Goal: Task Accomplishment & Management: Complete application form

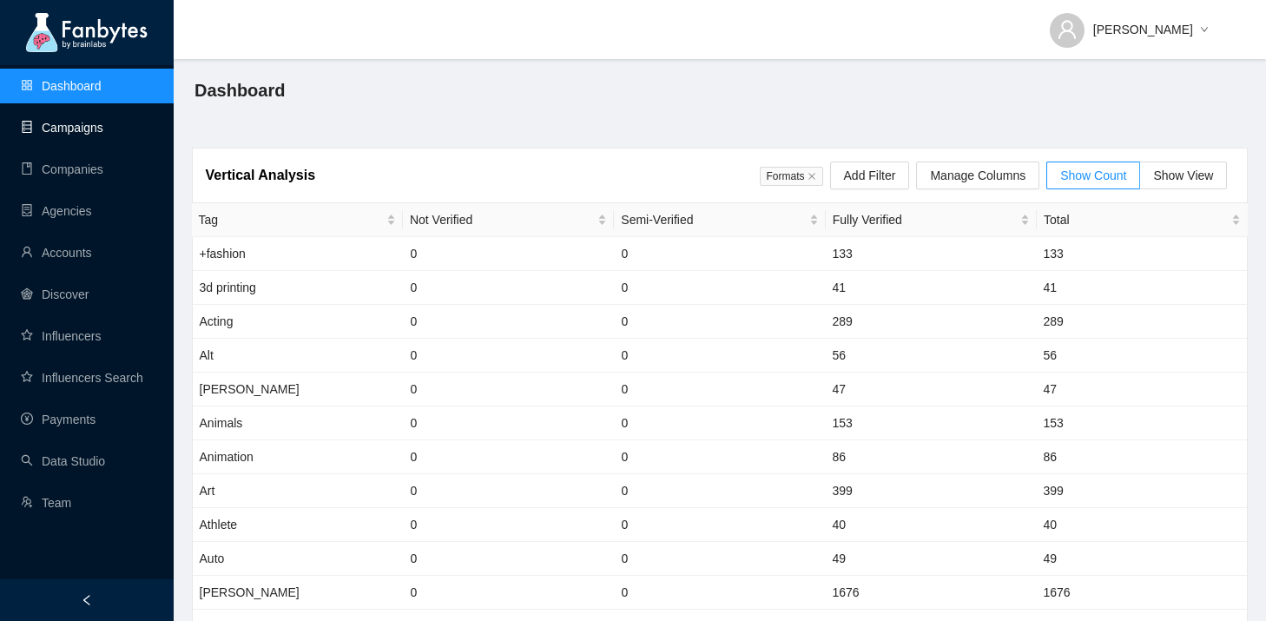
click at [78, 129] on link "Campaigns" at bounding box center [62, 128] width 82 height 14
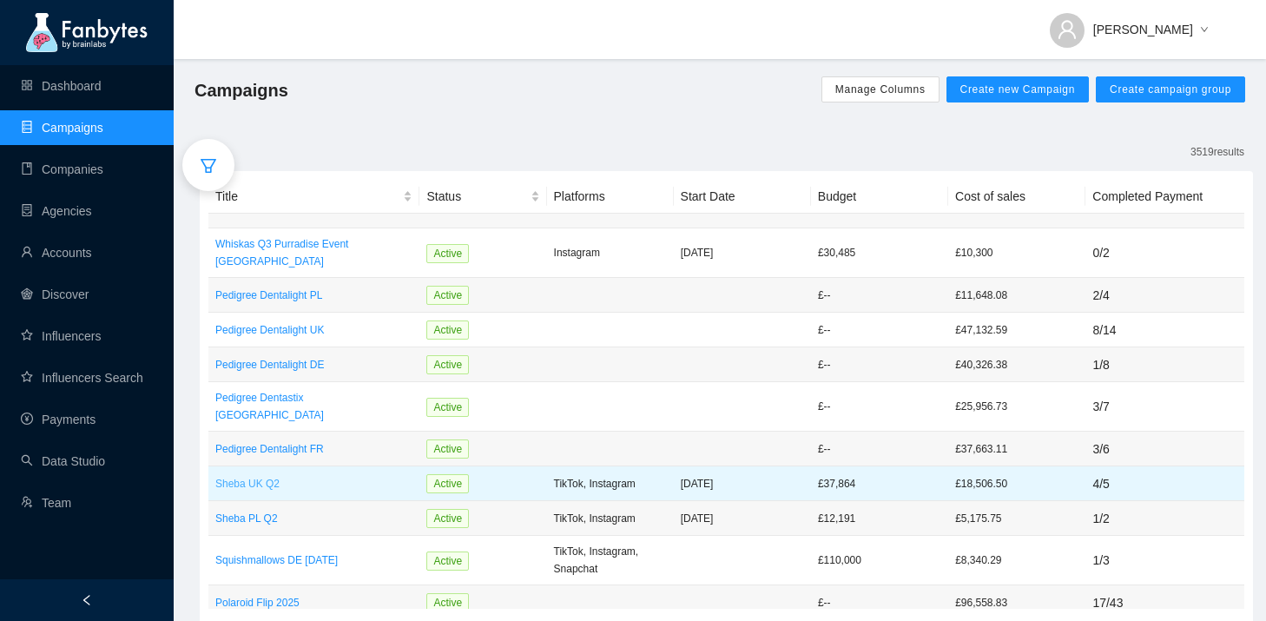
scroll to position [104, 0]
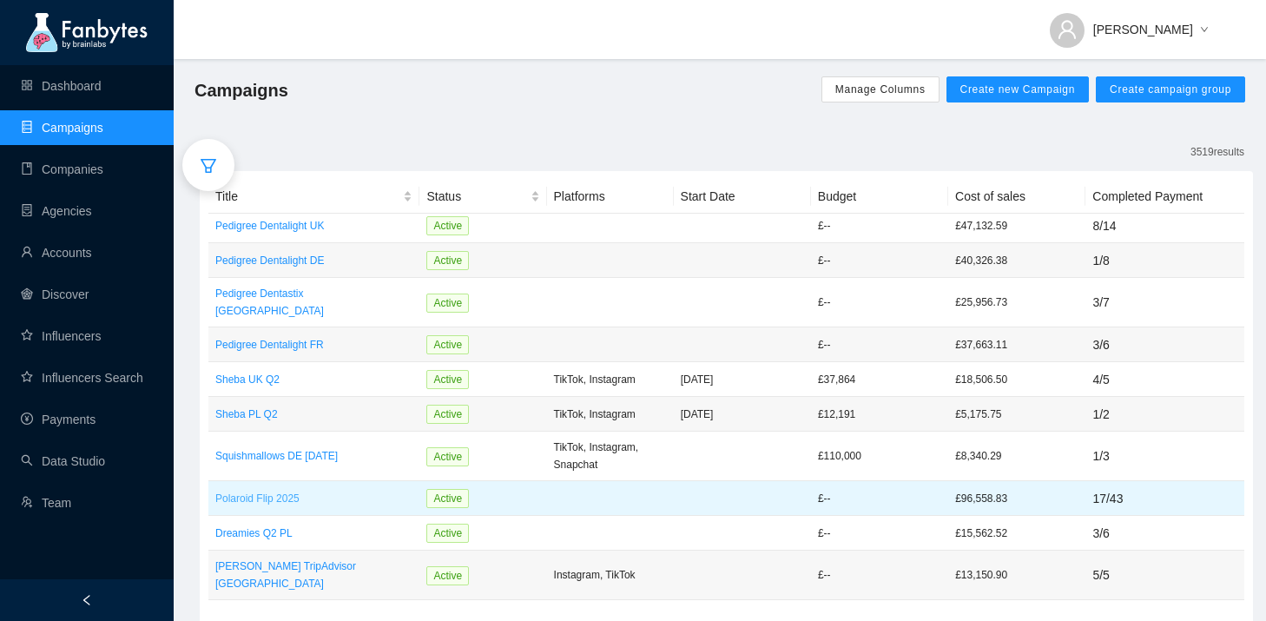
click at [292, 490] on p "Polaroid Flip 2025" at bounding box center [313, 498] width 197 height 17
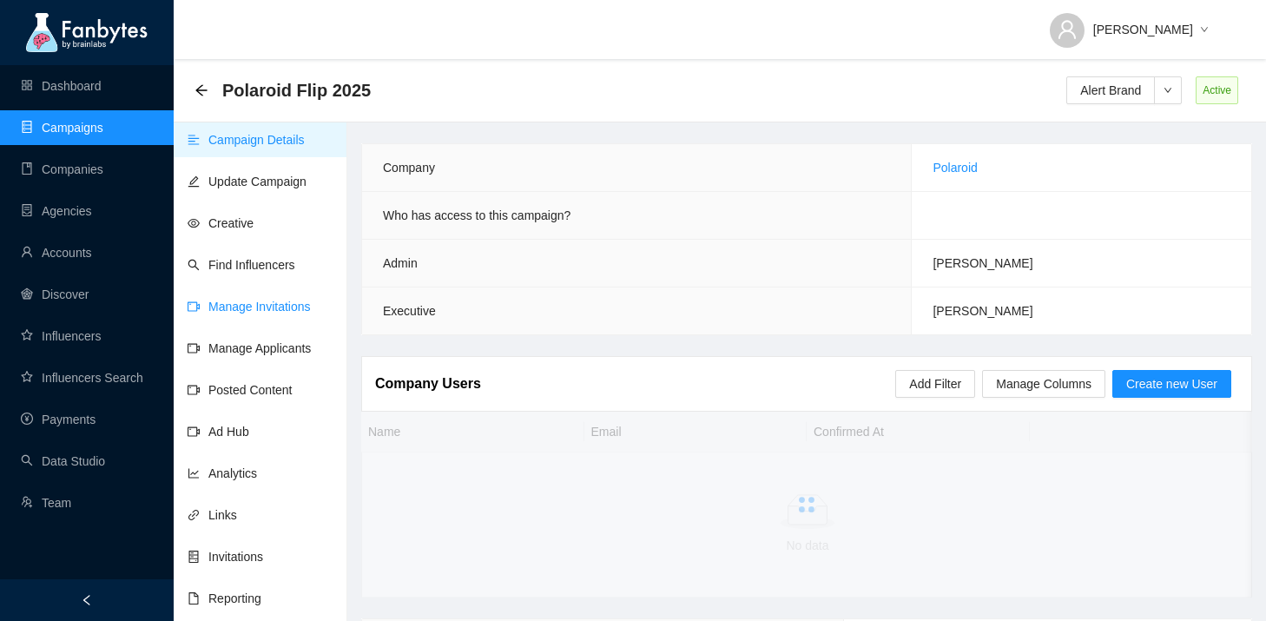
click at [294, 312] on link "Manage Invitations" at bounding box center [248, 306] width 123 height 14
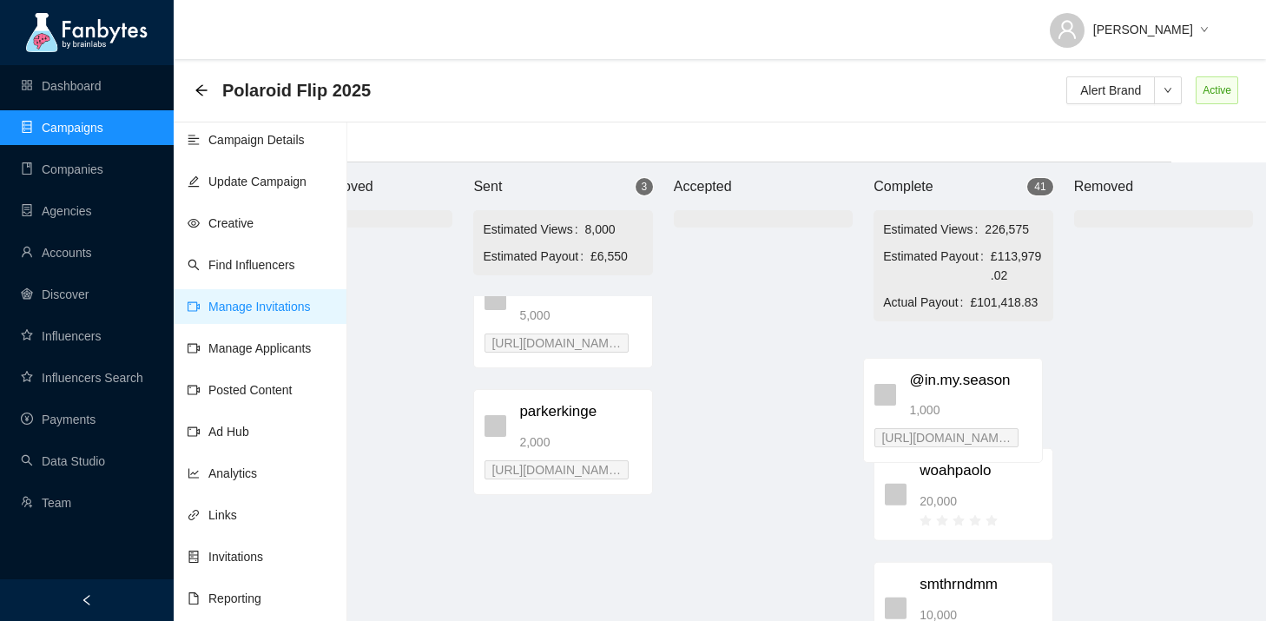
scroll to position [17, 102]
drag, startPoint x: 704, startPoint y: 533, endPoint x: 1089, endPoint y: 360, distance: 422.4
click at [1089, 360] on div "Brand Approved Sent 3 Estimated Views 8,000 Estimated Payout £6,550 filmwaveche…" at bounding box center [756, 391] width 1042 height 458
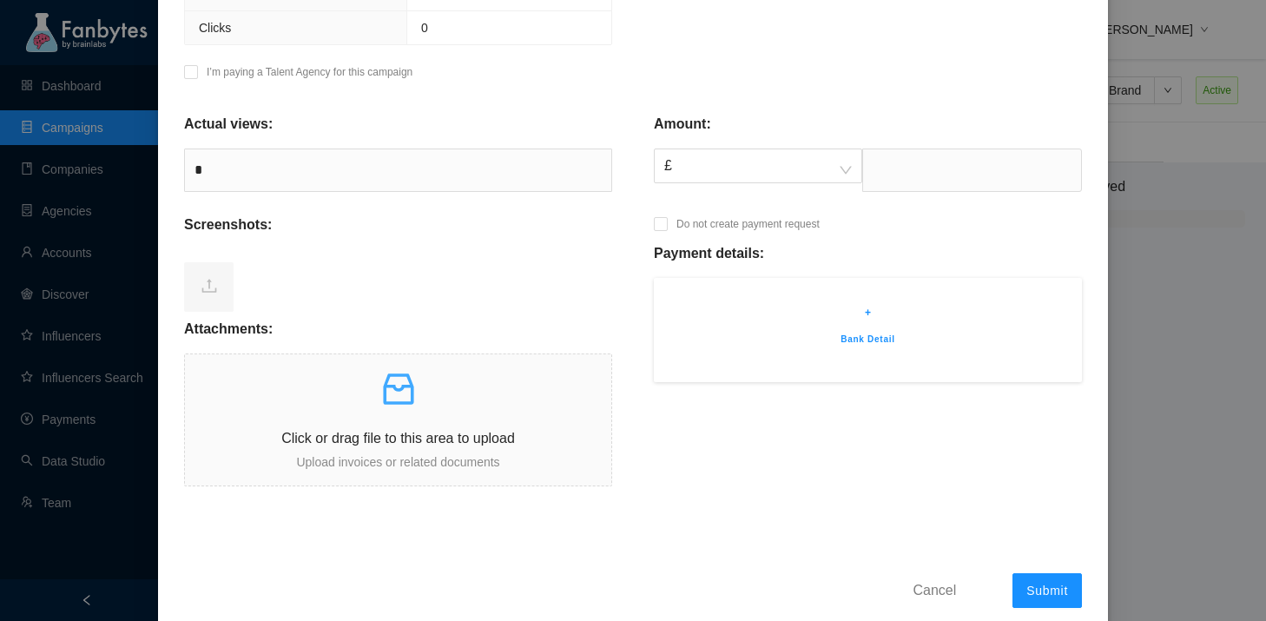
scroll to position [622, 0]
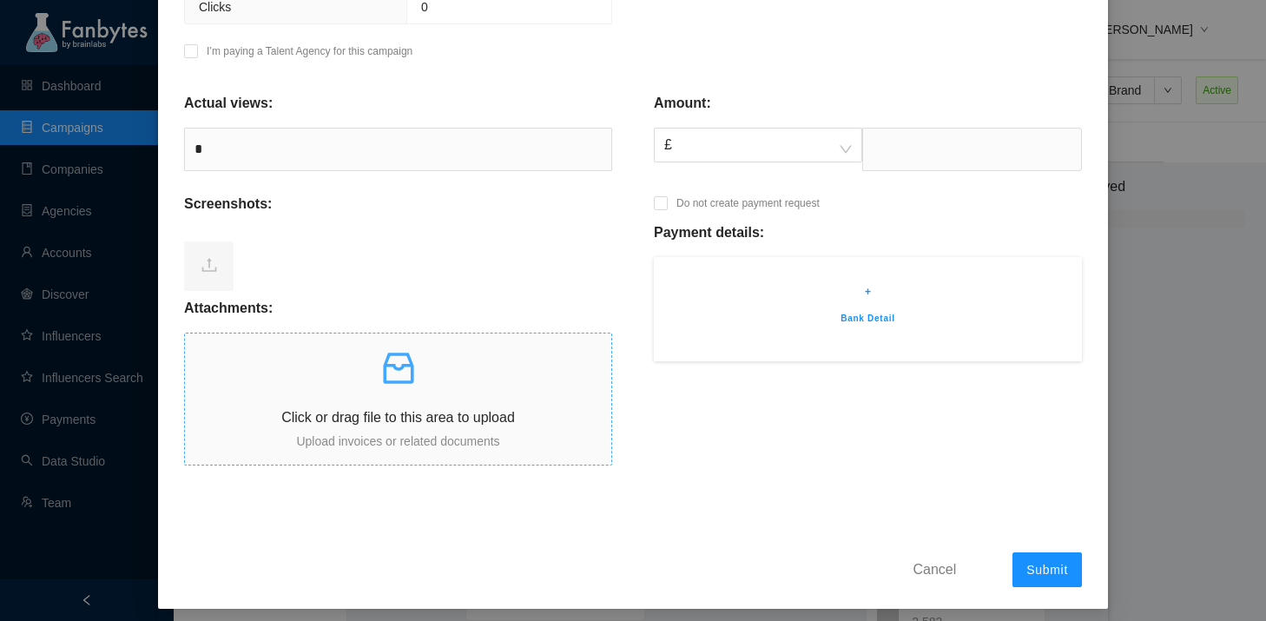
click at [406, 397] on div "Click or drag file to this area to upload Upload invoices or related documents" at bounding box center [398, 398] width 426 height 103
click at [412, 377] on icon "inbox" at bounding box center [398, 367] width 30 height 31
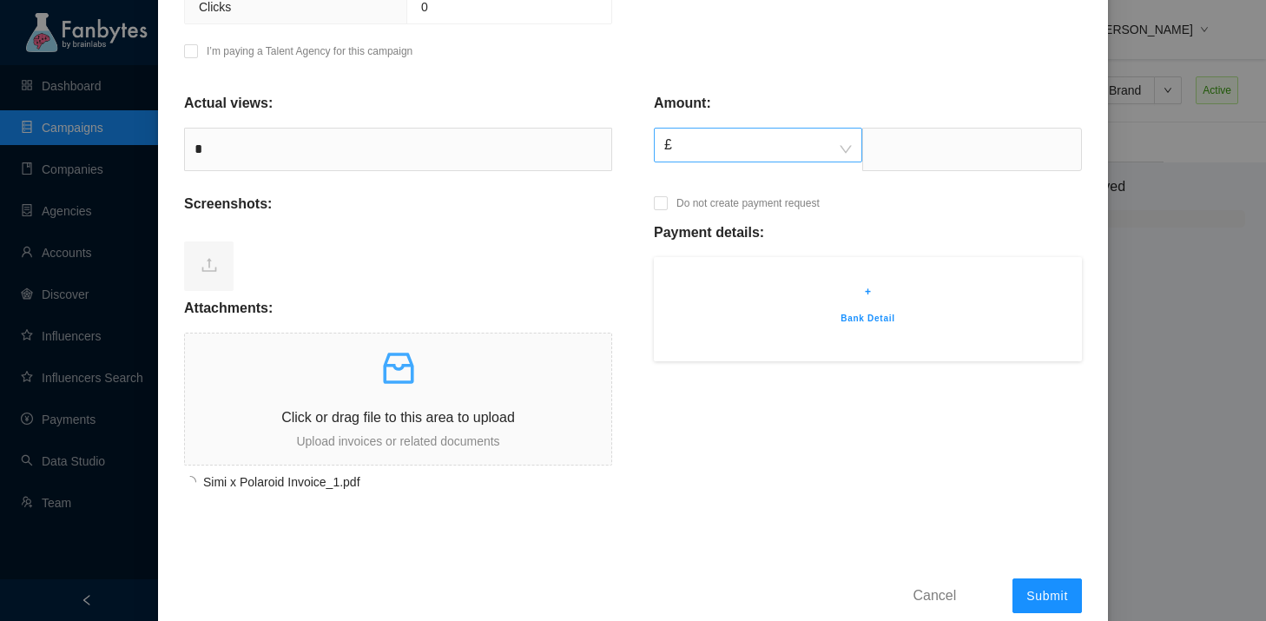
click at [764, 145] on span "£" at bounding box center [757, 144] width 187 height 33
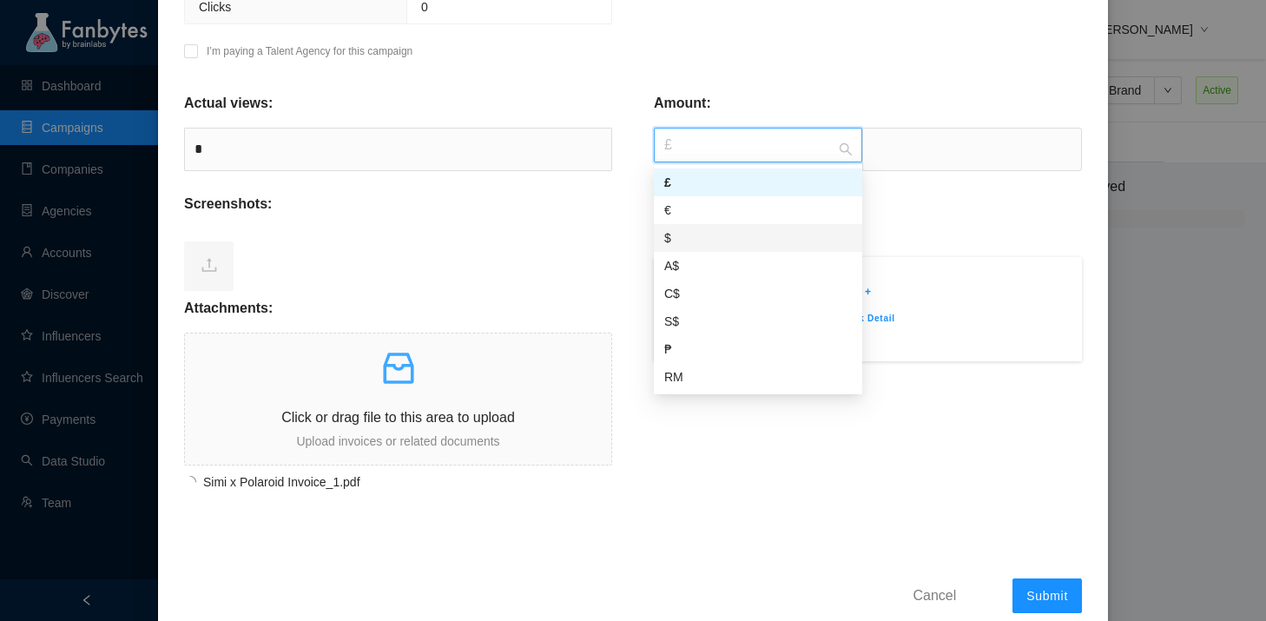
click at [727, 228] on div "$" at bounding box center [757, 237] width 187 height 19
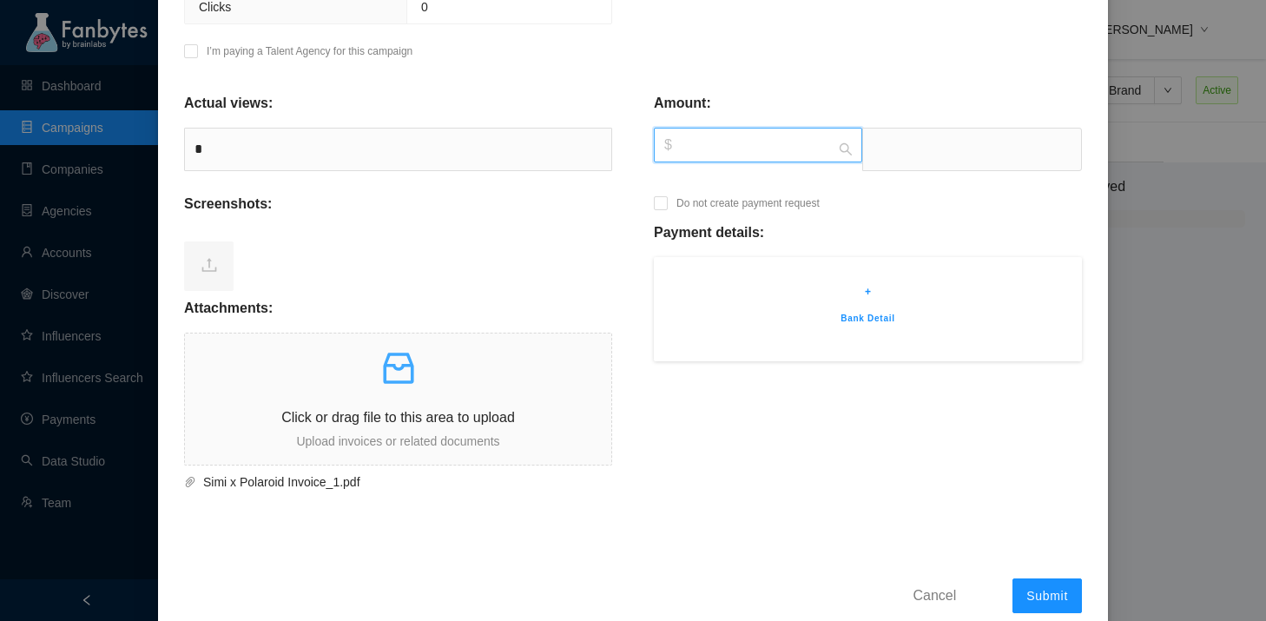
click at [856, 160] on div "$" at bounding box center [758, 145] width 208 height 35
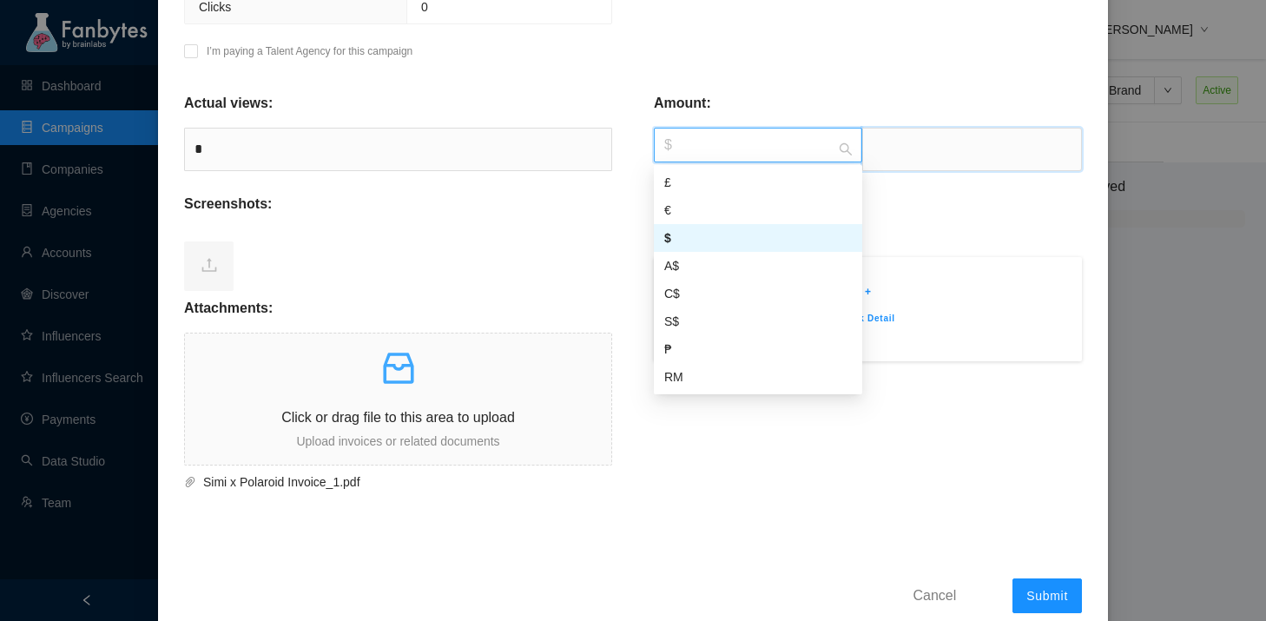
click at [887, 157] on input "text" at bounding box center [972, 149] width 220 height 43
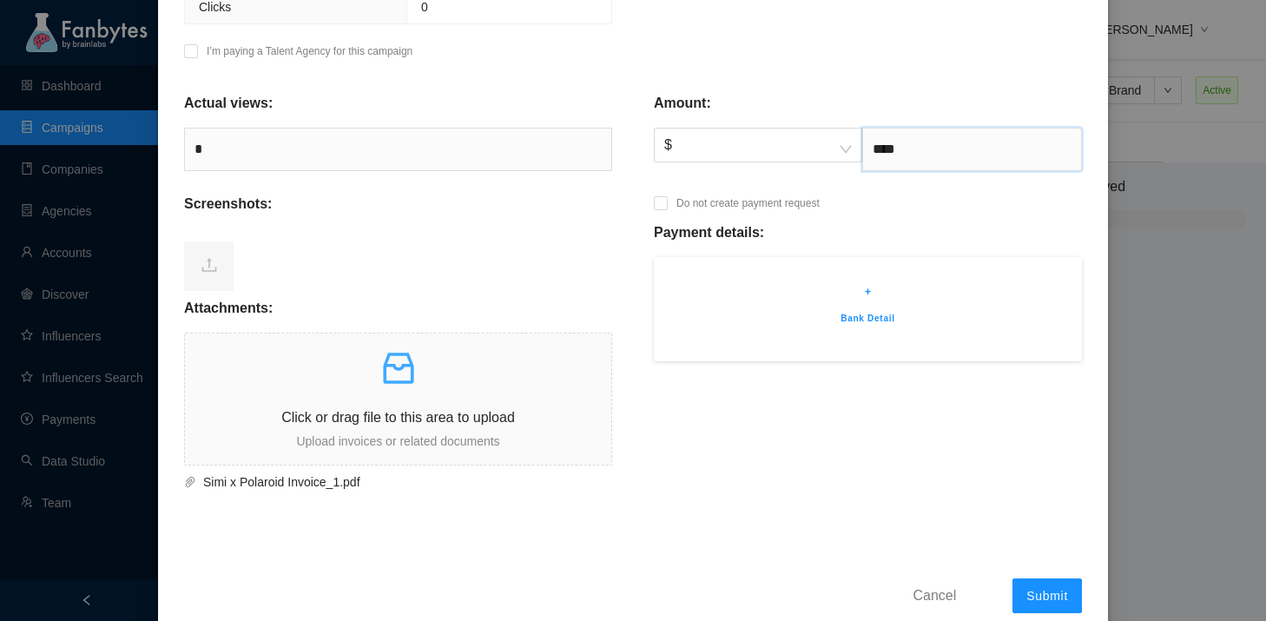
type input "****"
click at [867, 297] on p "+" at bounding box center [868, 291] width 376 height 17
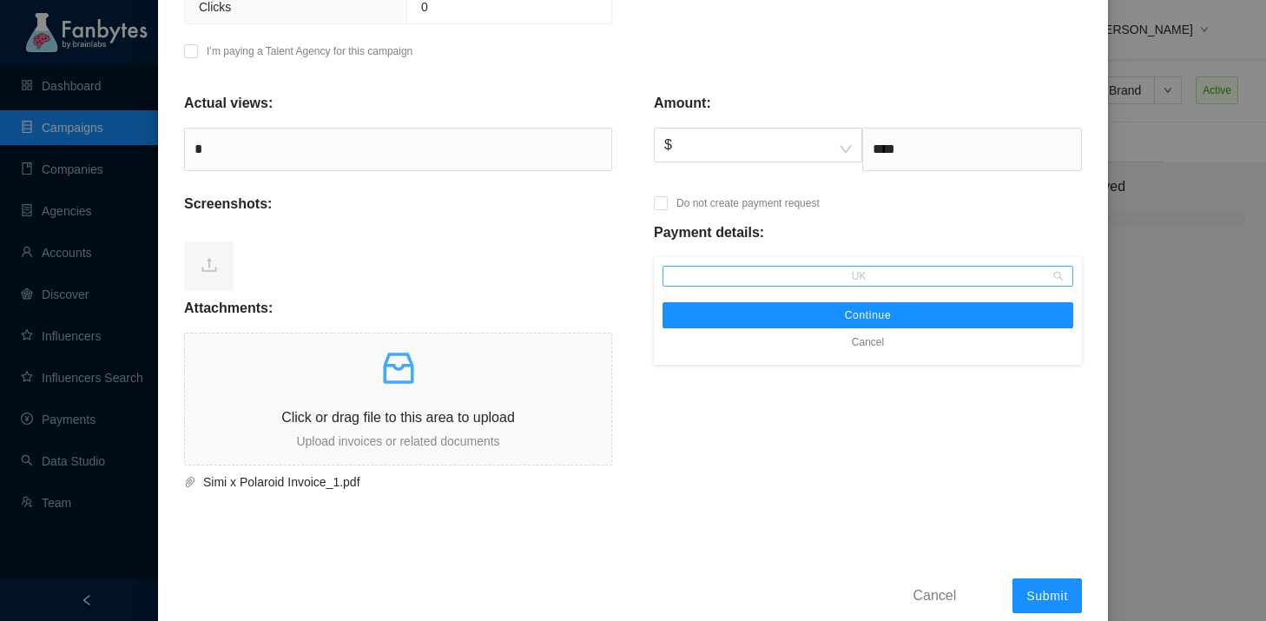
click at [842, 279] on span "UK" at bounding box center [867, 275] width 397 height 19
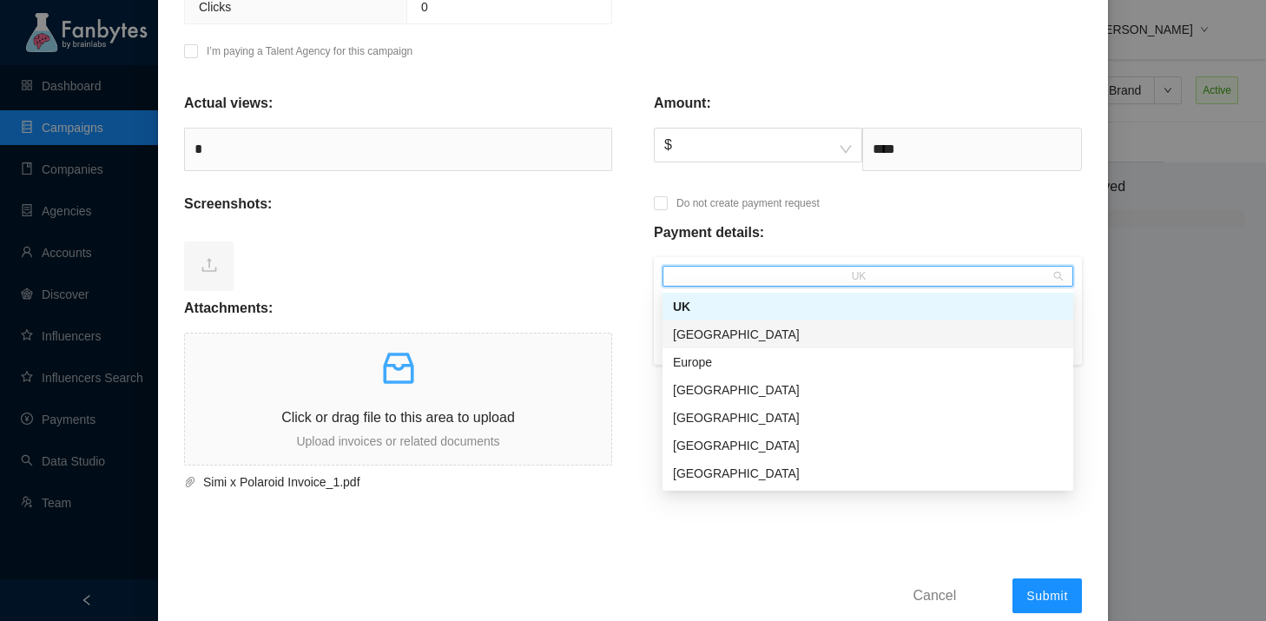
click at [819, 331] on div "[GEOGRAPHIC_DATA]" at bounding box center [868, 334] width 390 height 19
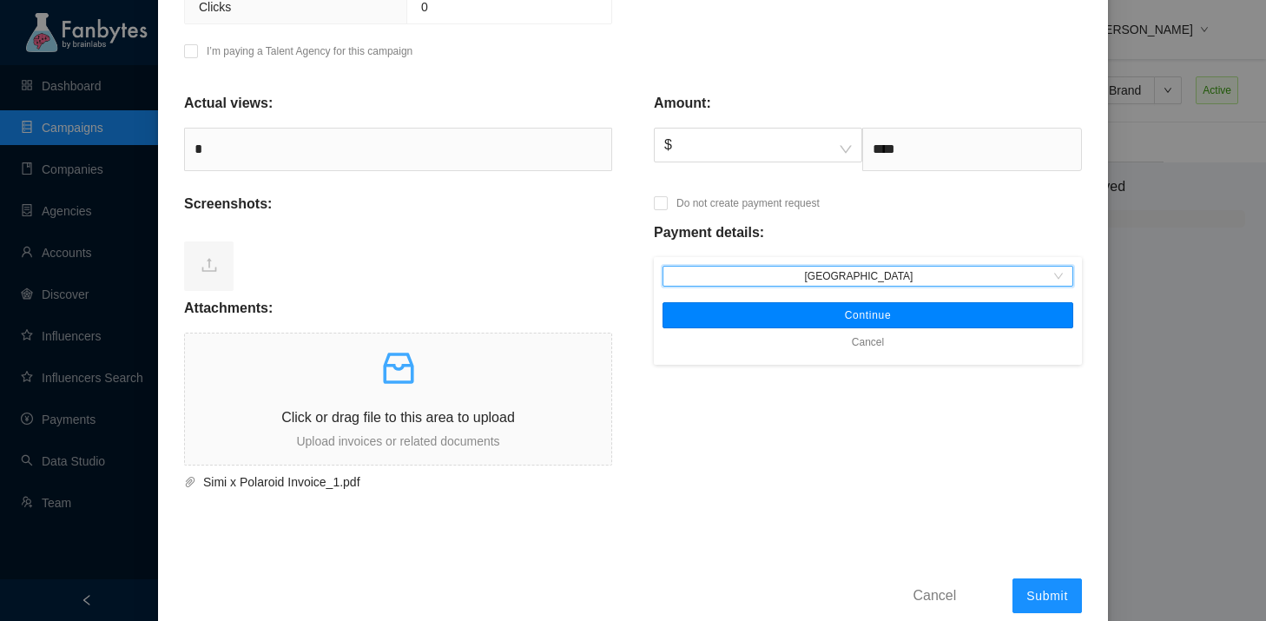
click at [827, 322] on button "Continue" at bounding box center [867, 315] width 411 height 26
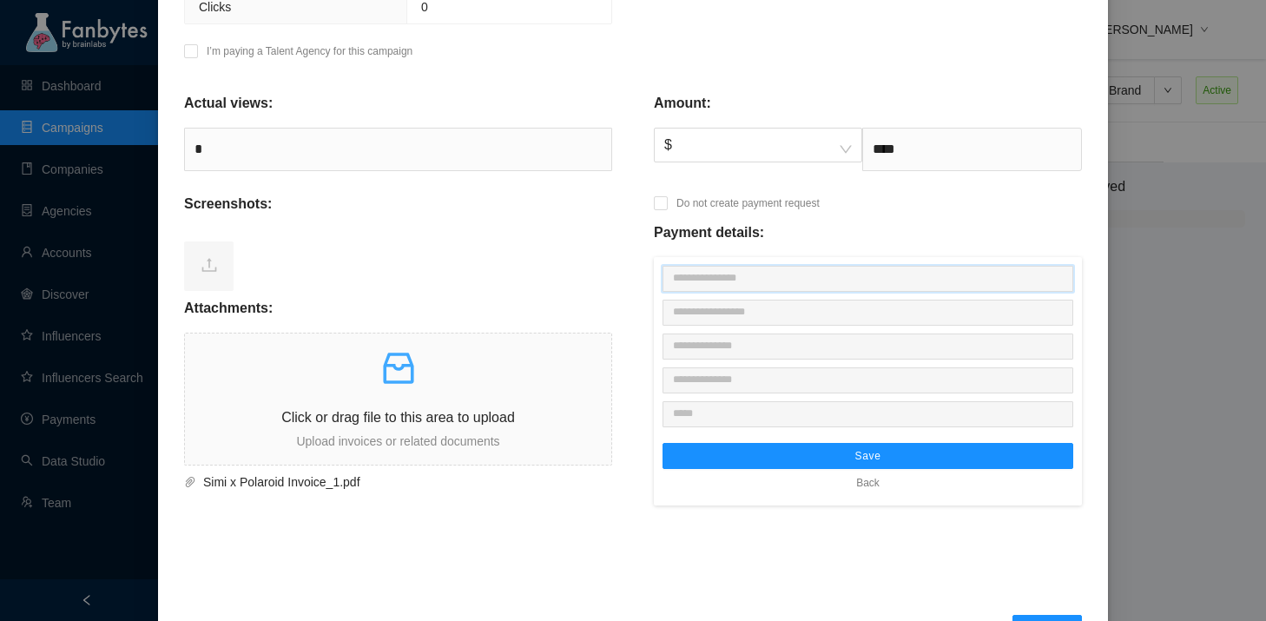
click at [939, 288] on input "text" at bounding box center [867, 279] width 411 height 26
paste input "**********"
type input "**********"
click at [958, 386] on input "text" at bounding box center [867, 380] width 411 height 26
paste input "*********"
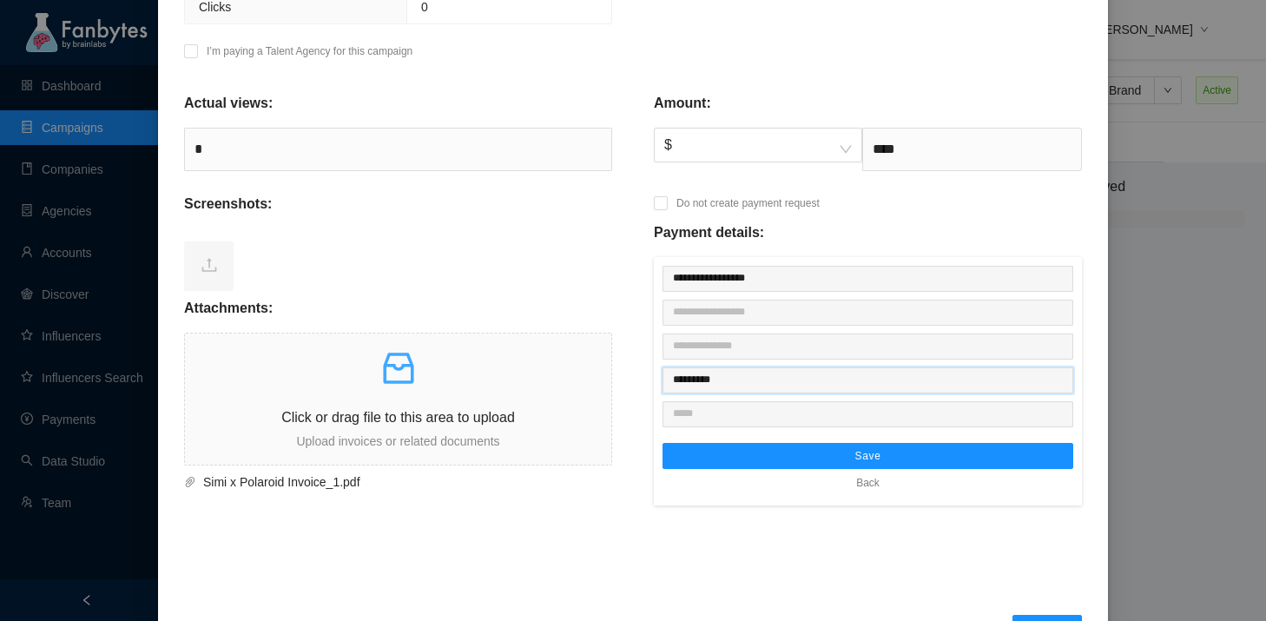
type input "*********"
click at [838, 349] on input "text" at bounding box center [867, 346] width 411 height 26
paste input "*********"
type input "*********"
click at [999, 406] on input "text" at bounding box center [867, 414] width 411 height 26
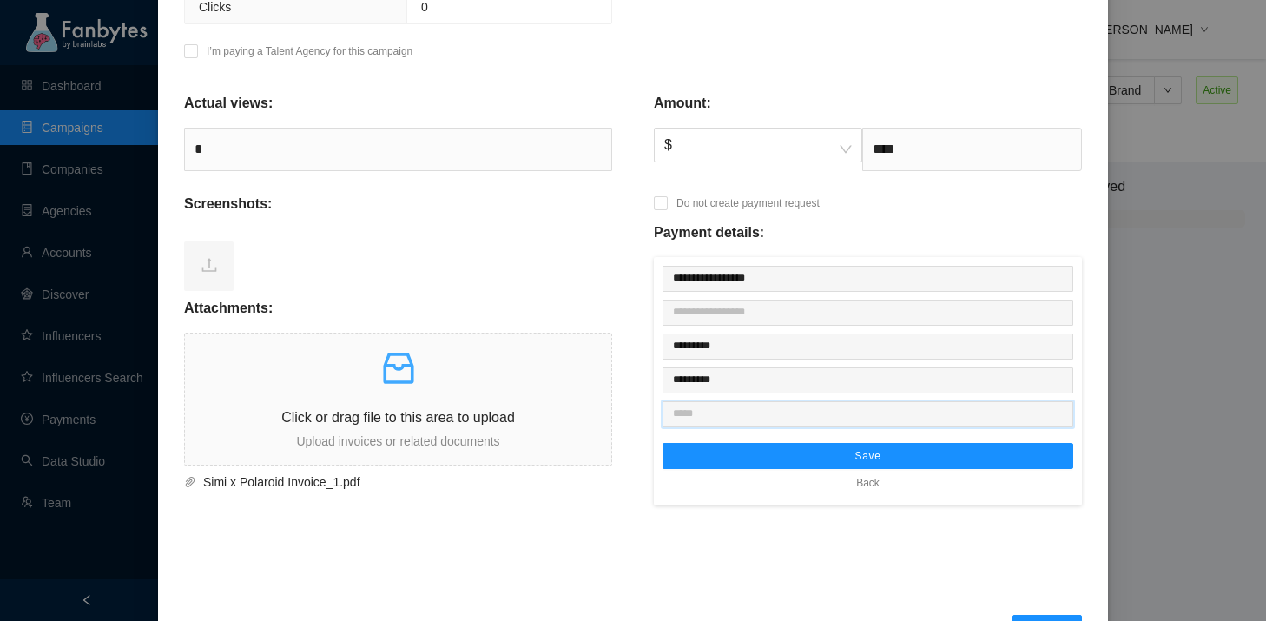
paste input "********"
type input "********"
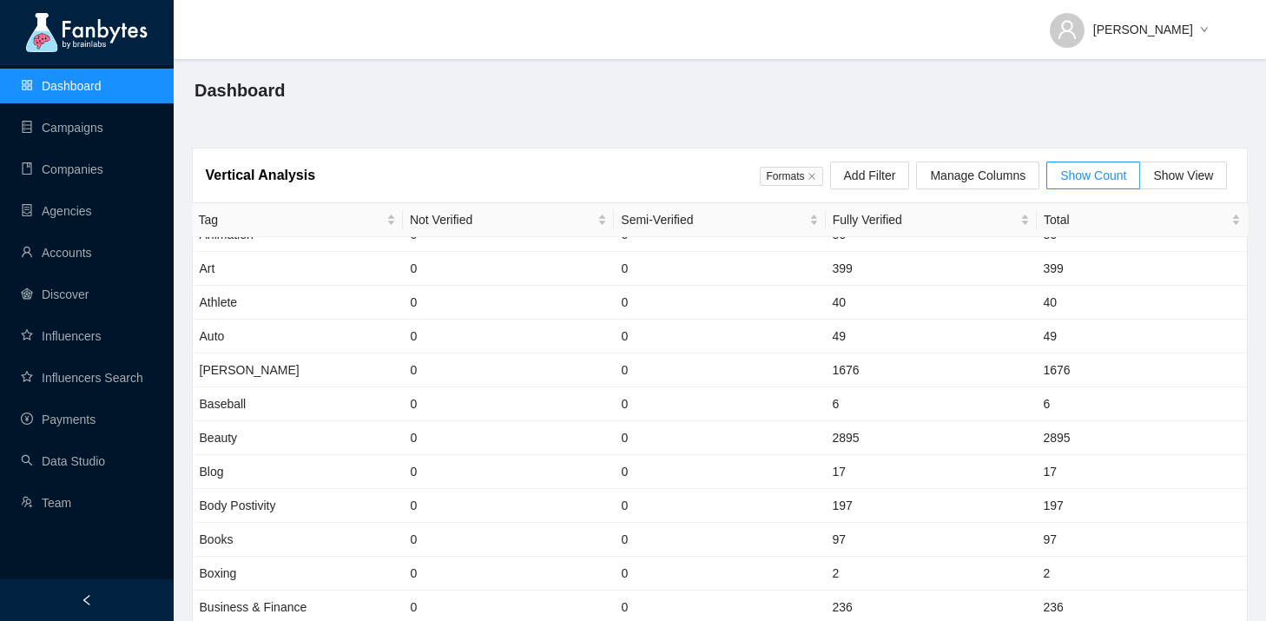
scroll to position [271, 0]
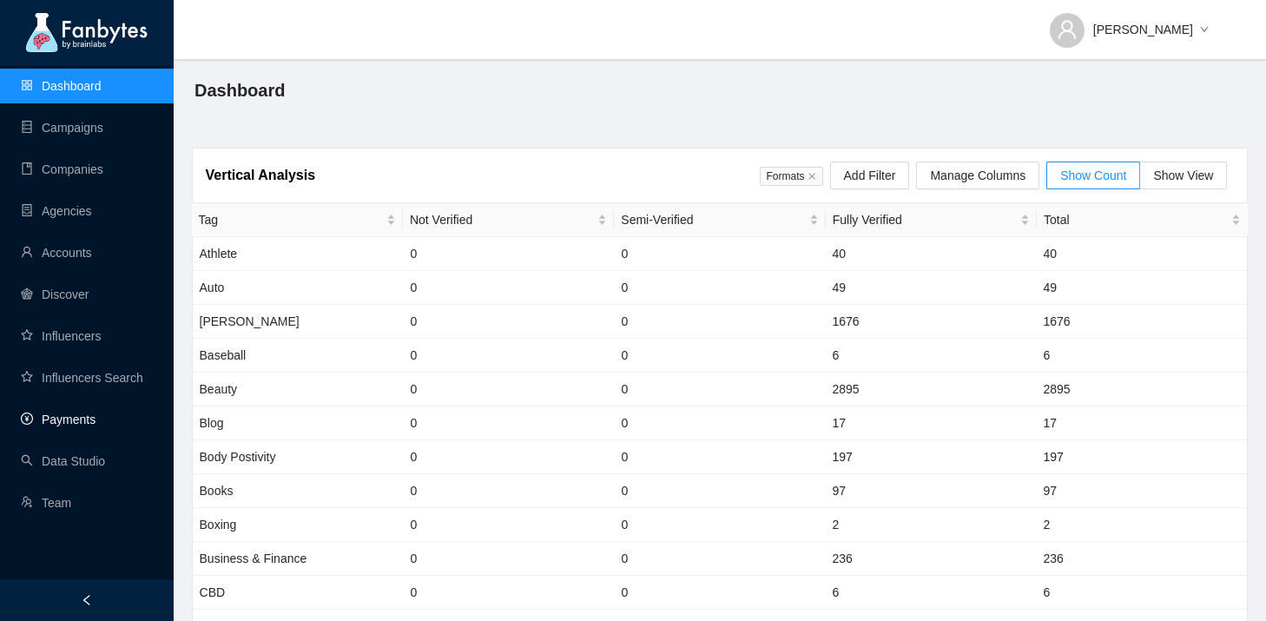
click at [95, 420] on link "Payments" at bounding box center [58, 419] width 75 height 14
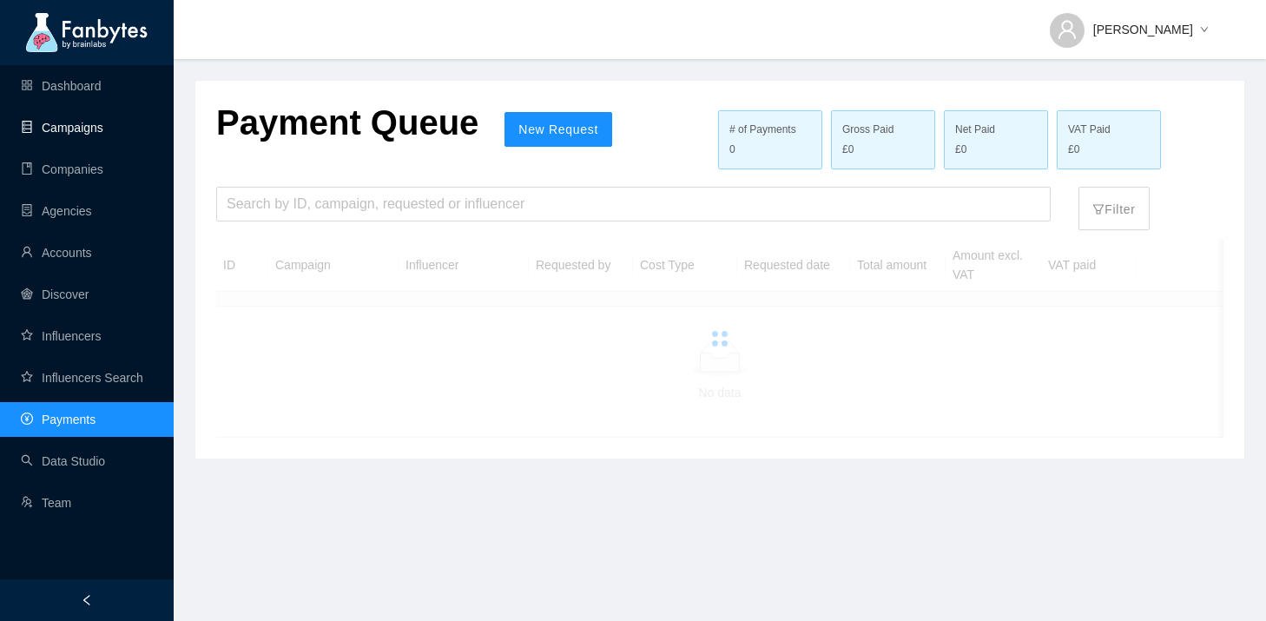
click at [73, 135] on link "Campaigns" at bounding box center [62, 128] width 82 height 14
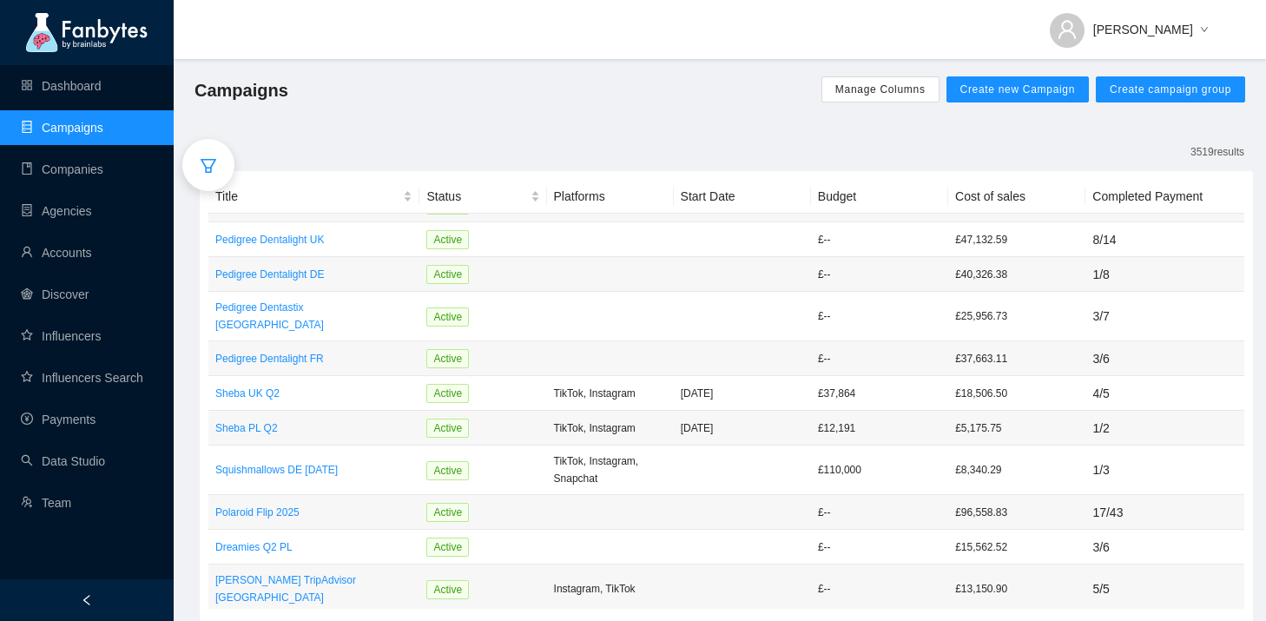
scroll to position [95, 0]
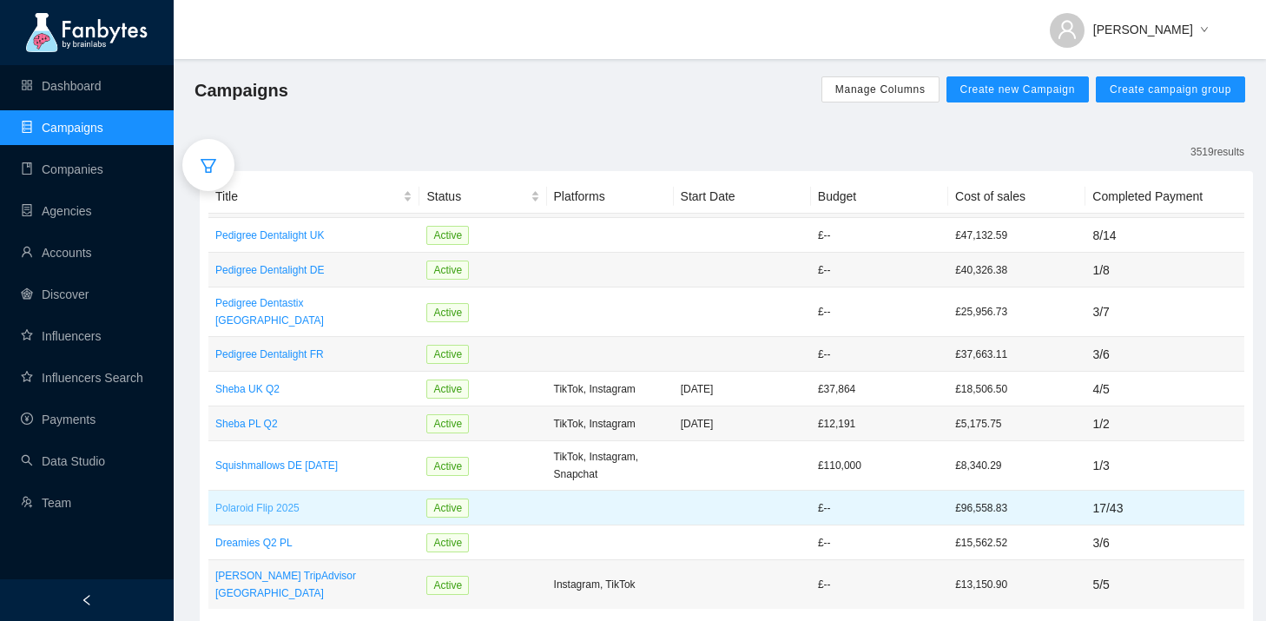
click at [268, 499] on p "Polaroid Flip 2025" at bounding box center [313, 507] width 197 height 17
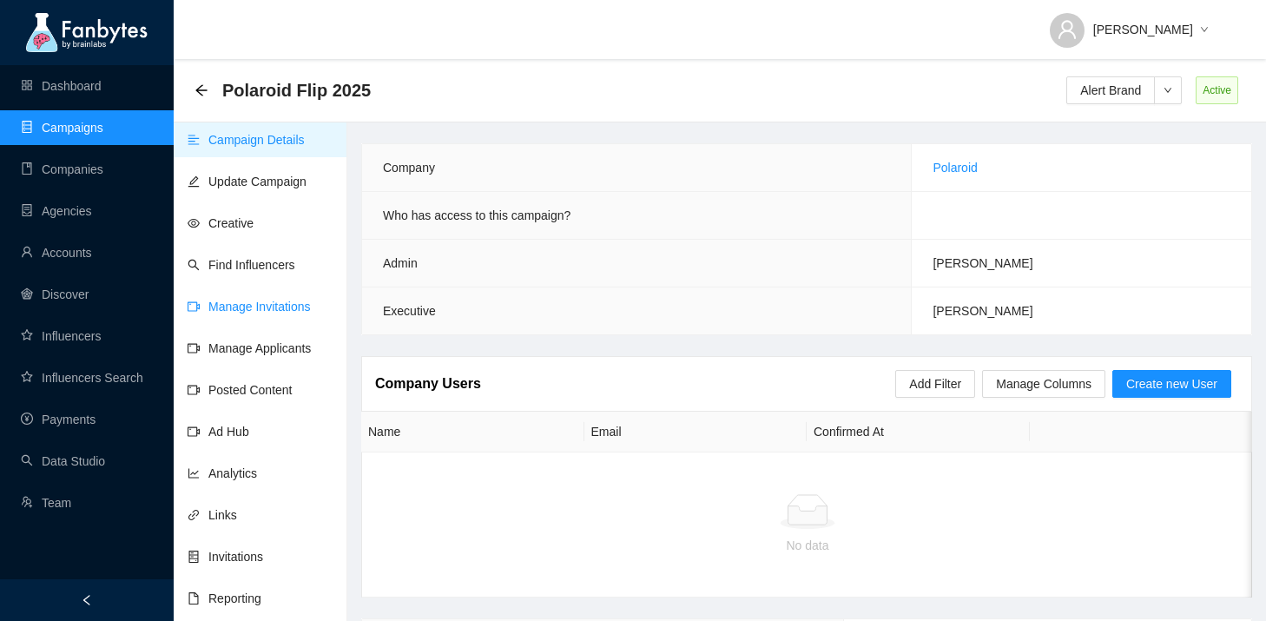
click at [289, 302] on link "Manage Invitations" at bounding box center [248, 306] width 123 height 14
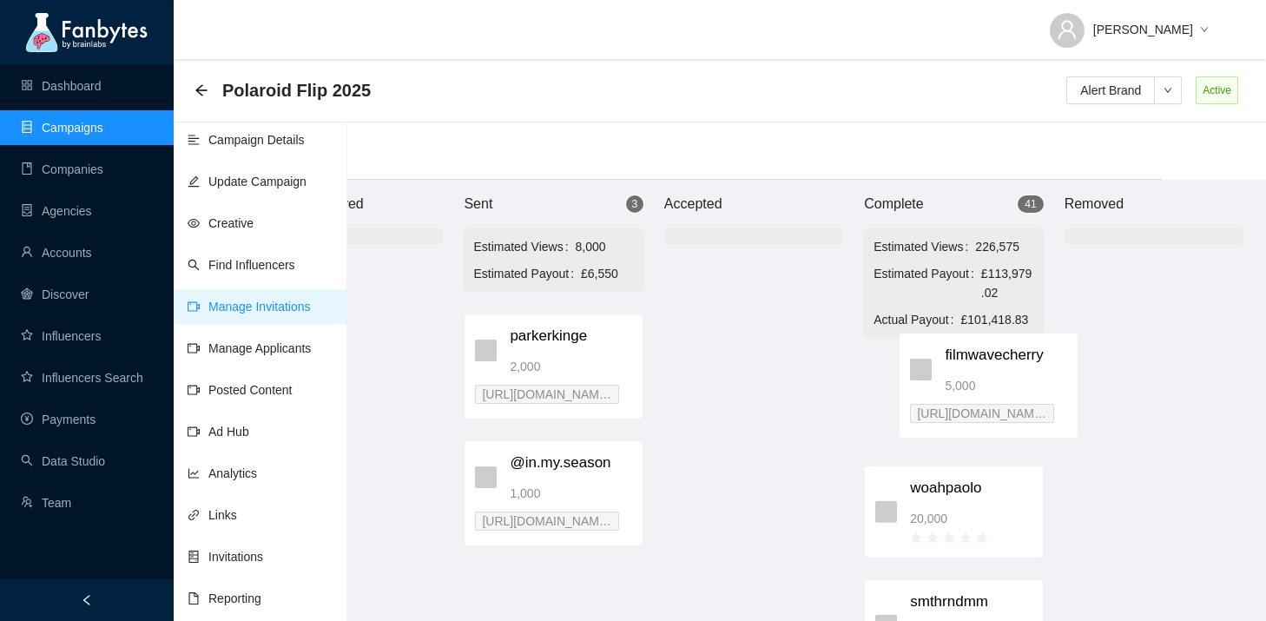
drag, startPoint x: 660, startPoint y: 344, endPoint x: 982, endPoint y: 366, distance: 322.8
click at [982, 366] on div "Brand Approved Sent 3 Estimated Views 8,000 Estimated Payout £6,550 filmwaveche…" at bounding box center [754, 409] width 1042 height 458
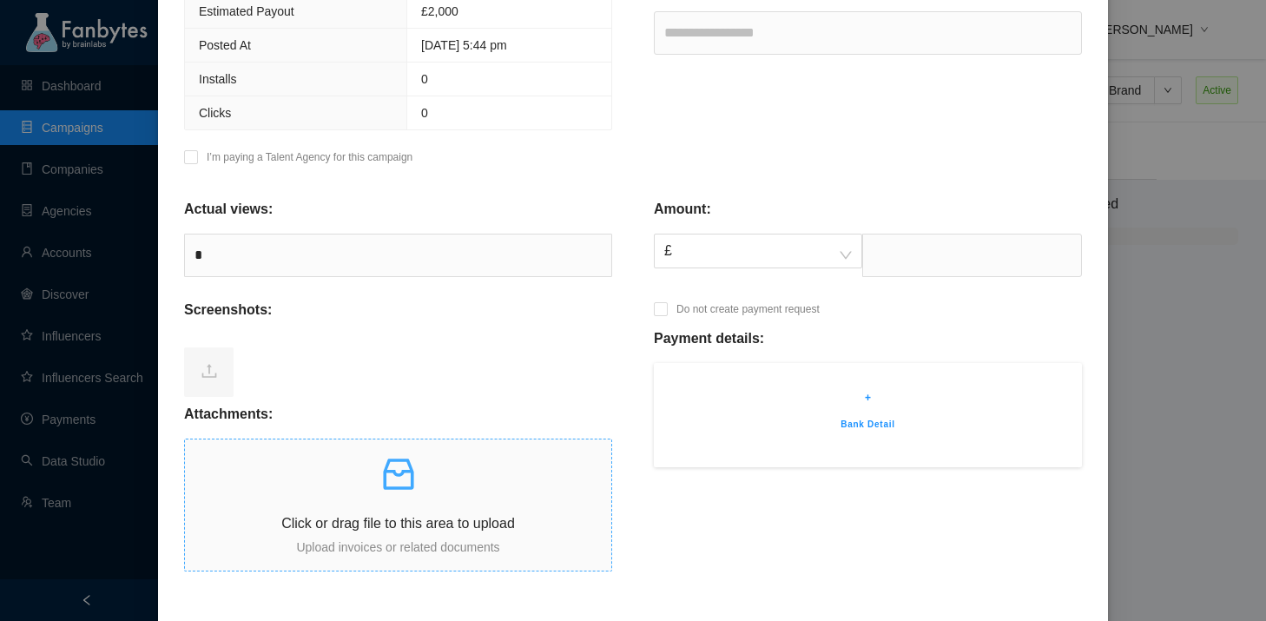
scroll to position [420, 0]
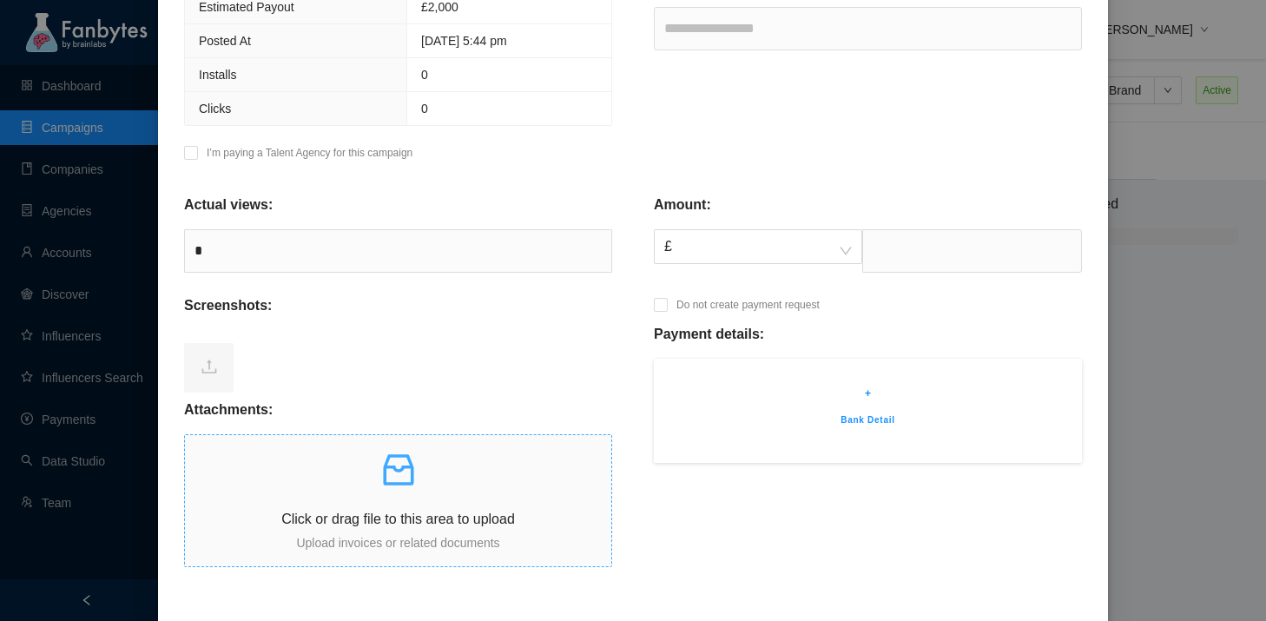
click at [362, 505] on div "Click or drag file to this area to upload Upload invoices or related documents" at bounding box center [398, 500] width 426 height 103
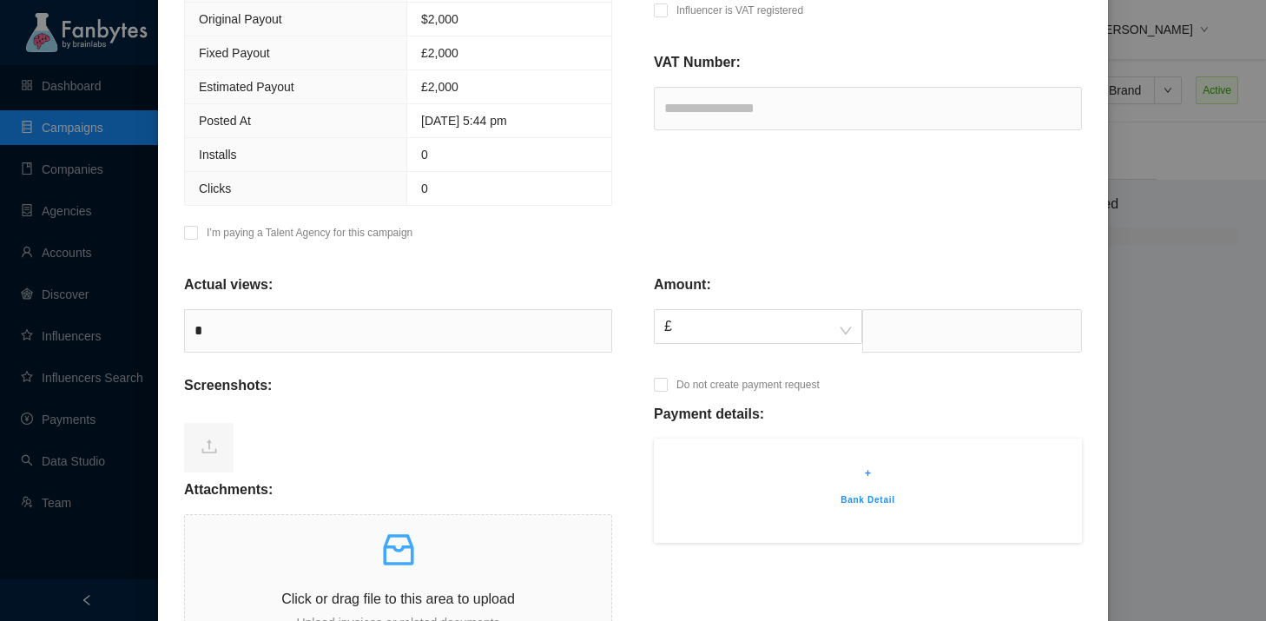
scroll to position [336, 0]
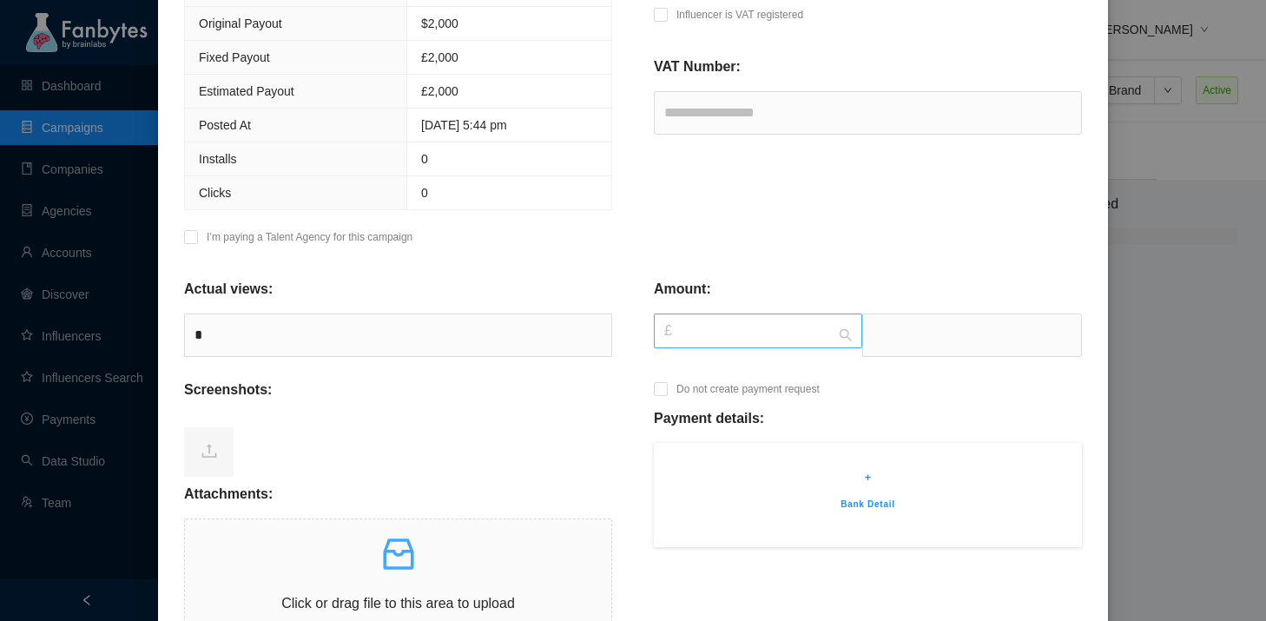
click at [721, 331] on span "£" at bounding box center [757, 330] width 187 height 33
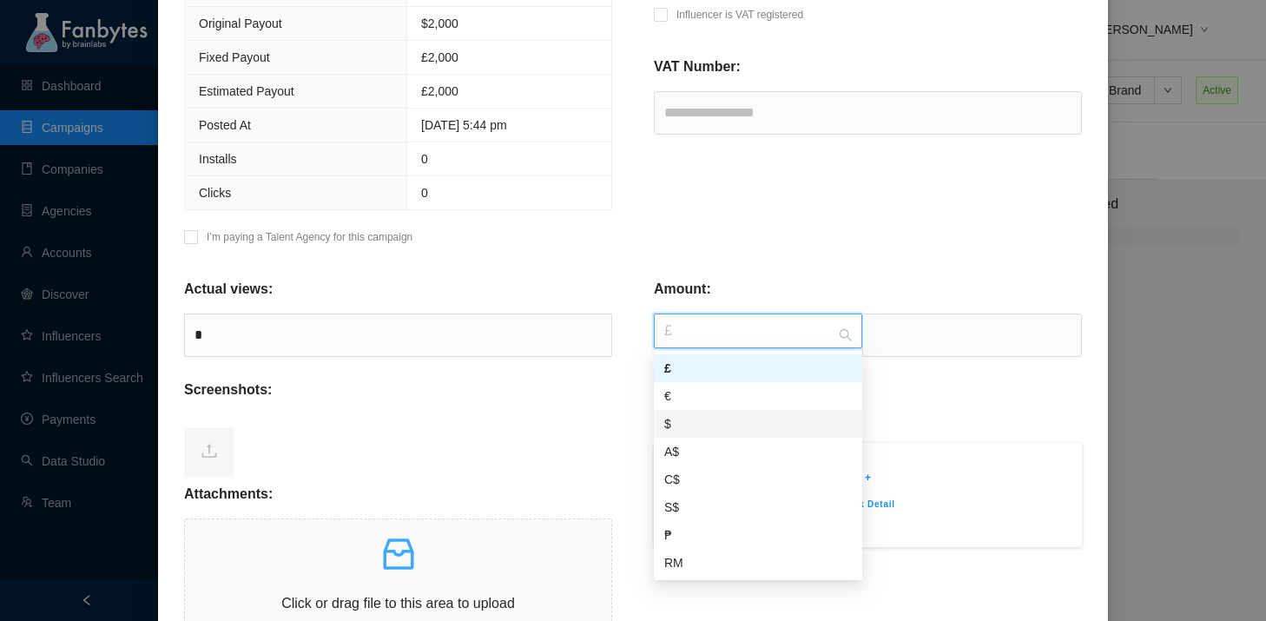
click at [720, 415] on div "$" at bounding box center [757, 423] width 187 height 19
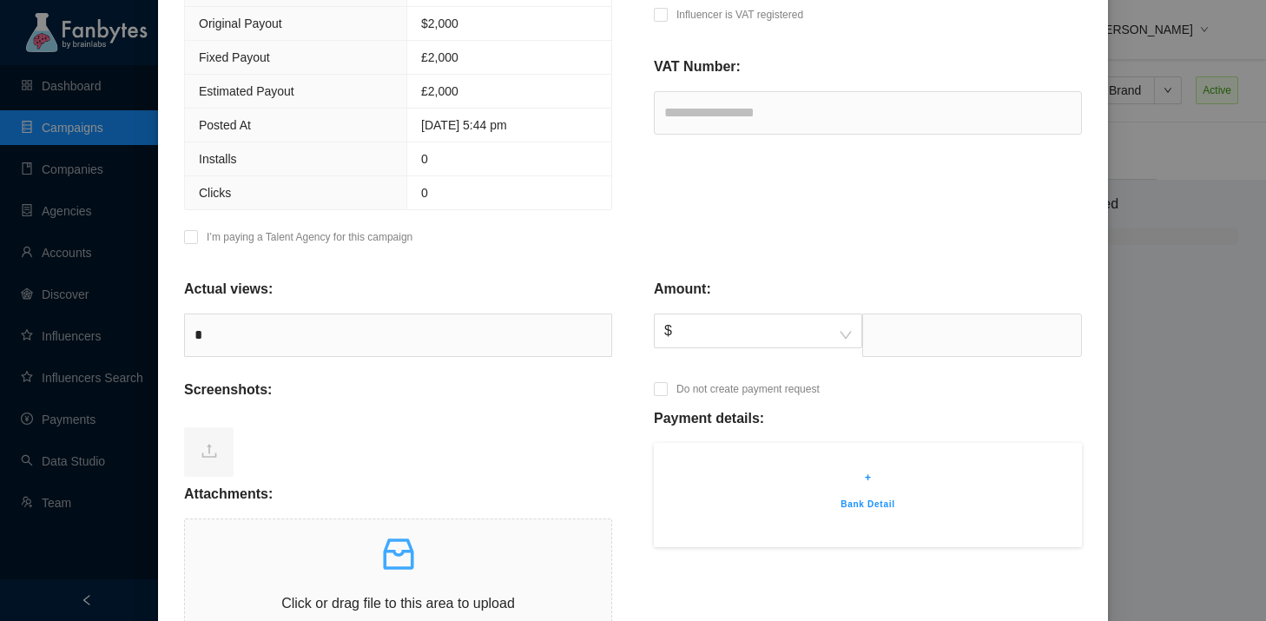
click at [573, 377] on div "Actual views: * Screenshots: Attachments: Click or drag file to this area to up…" at bounding box center [398, 466] width 470 height 421
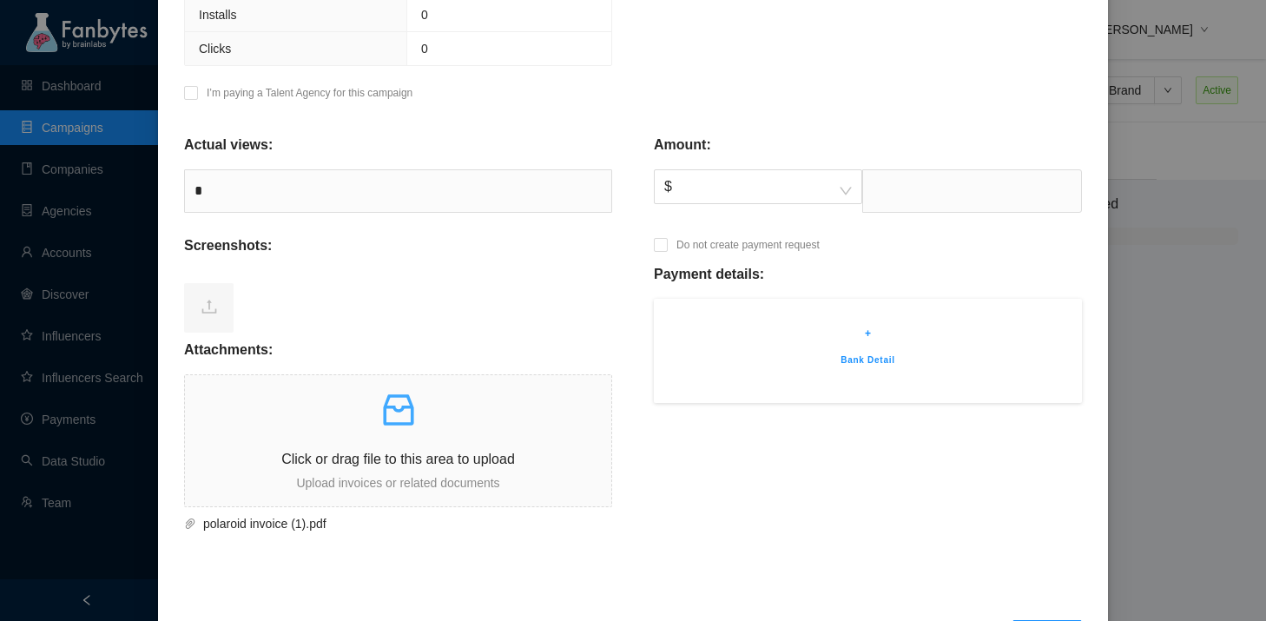
scroll to position [538, 0]
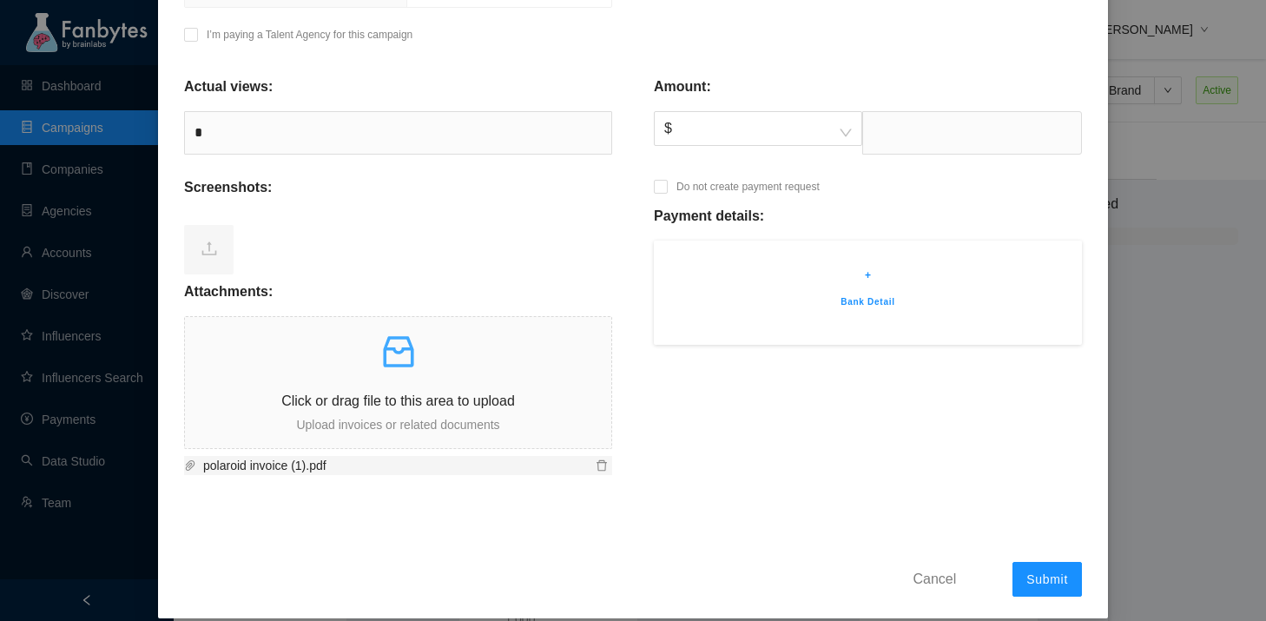
click at [280, 460] on span "polaroid invoice (1).pdf" at bounding box center [393, 465] width 395 height 19
click at [418, 362] on icon "inbox" at bounding box center [399, 352] width 42 height 42
click at [920, 128] on input "text" at bounding box center [972, 132] width 220 height 43
paste input "*******"
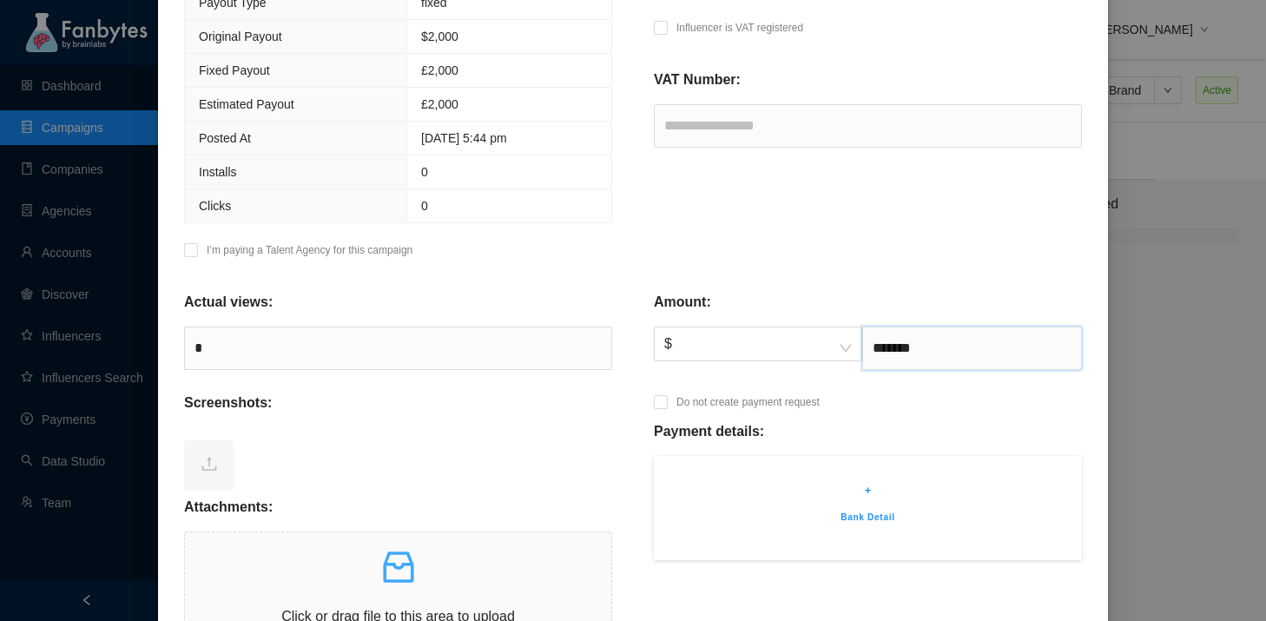
scroll to position [516, 0]
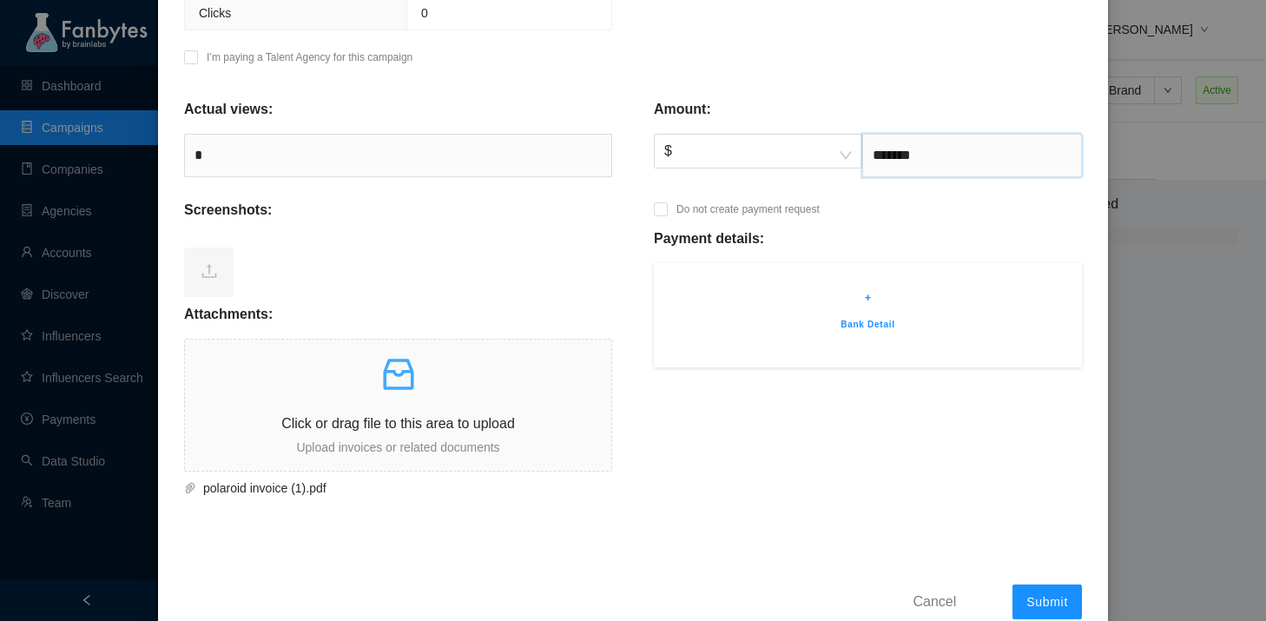
type input "*******"
click at [873, 302] on p "+" at bounding box center [868, 297] width 376 height 17
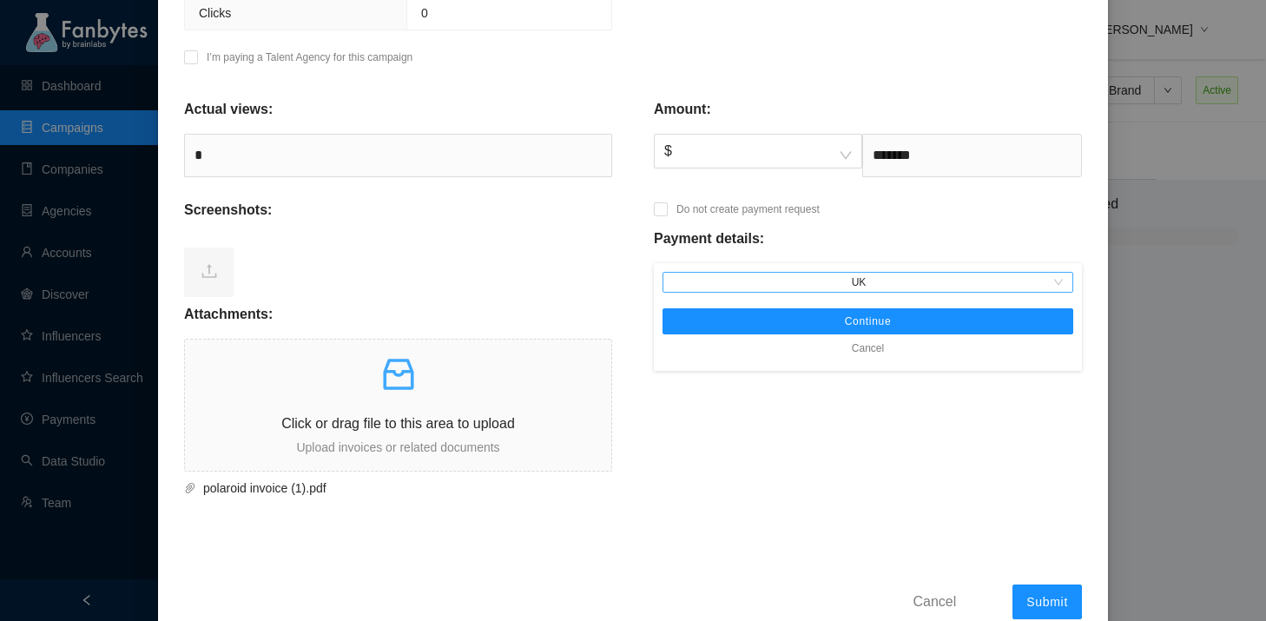
click at [856, 287] on span "UK" at bounding box center [867, 282] width 397 height 19
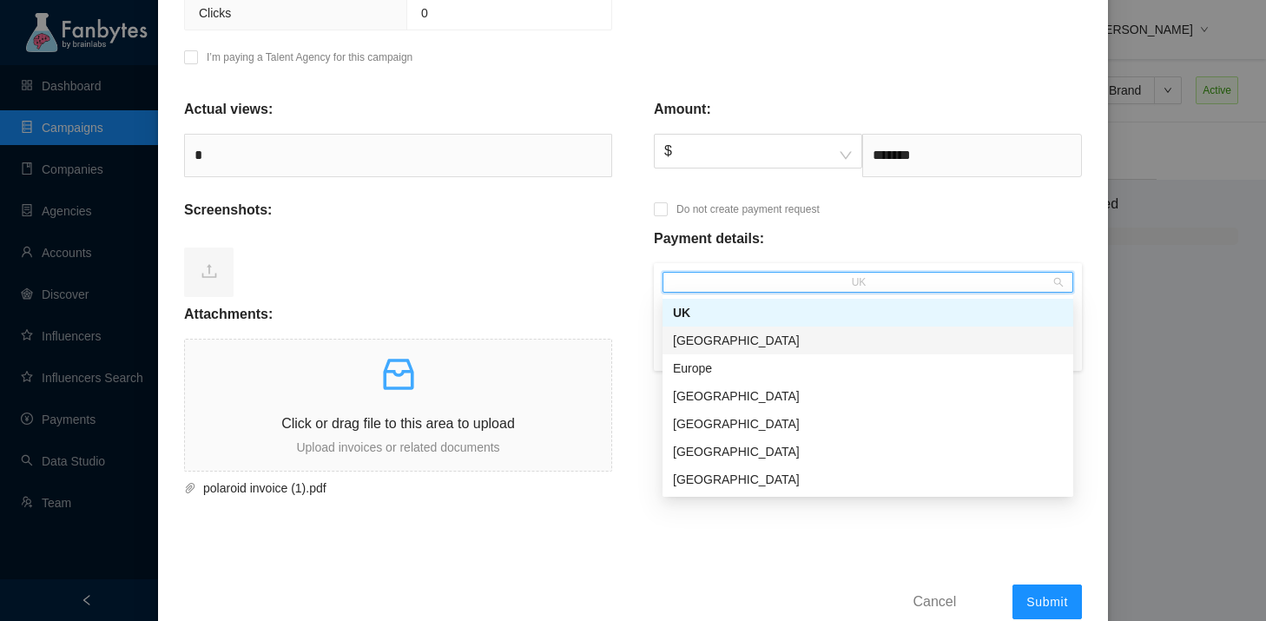
click at [852, 330] on div "[GEOGRAPHIC_DATA]" at bounding box center [867, 340] width 411 height 28
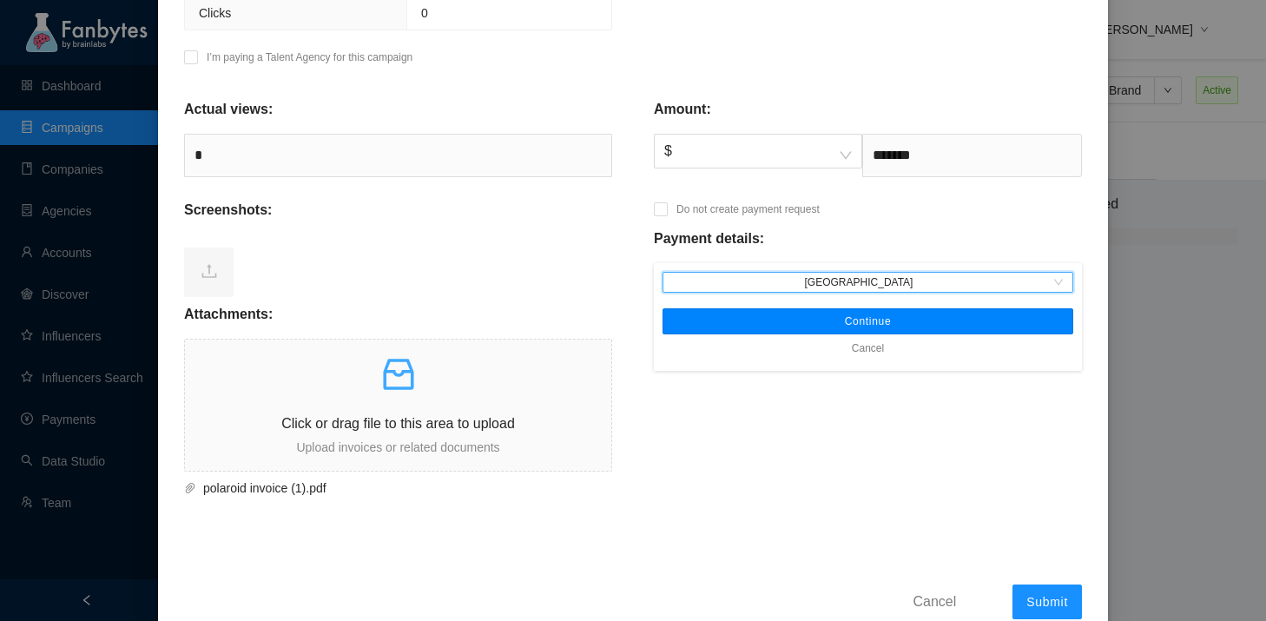
click at [852, 330] on button "Continue" at bounding box center [867, 321] width 411 height 26
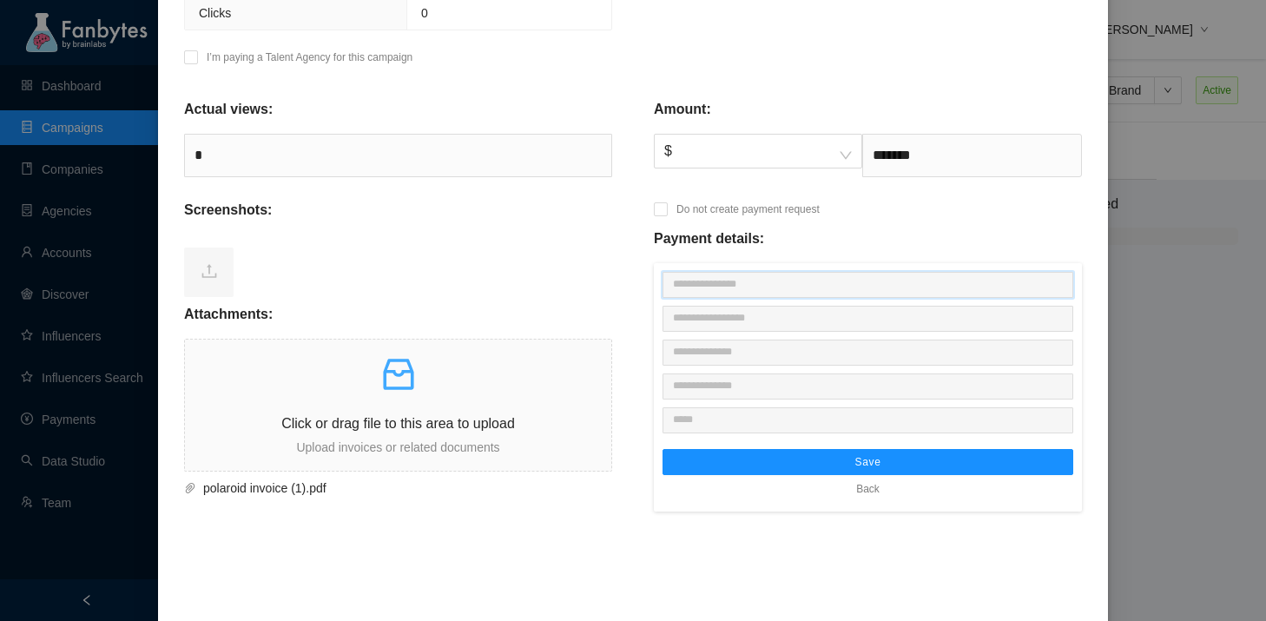
click at [825, 287] on input "text" at bounding box center [867, 285] width 411 height 26
